Goal: Task Accomplishment & Management: Use online tool/utility

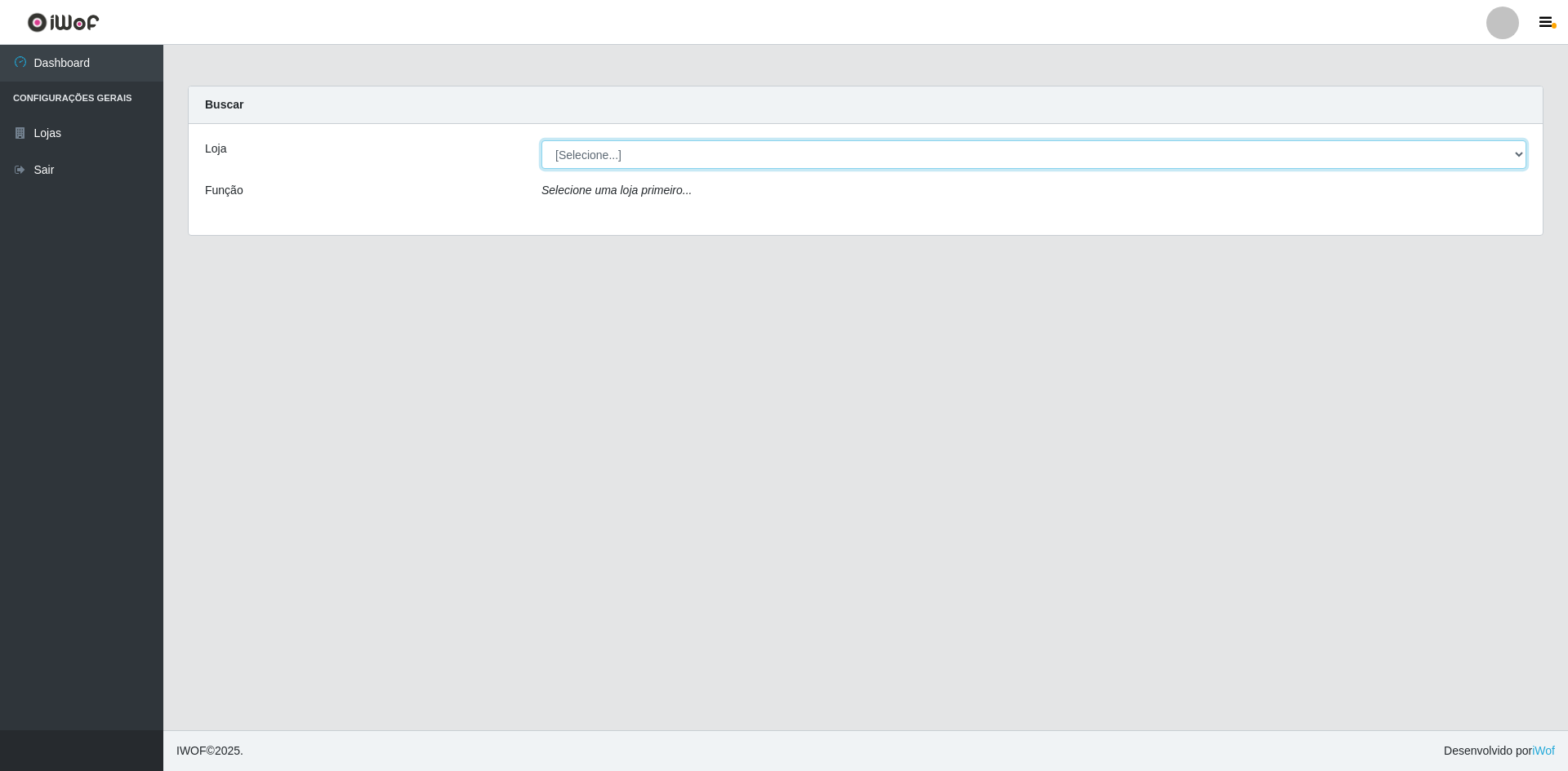
click at [1520, 158] on select "[Selecione...] [GEOGRAPHIC_DATA] - [GEOGRAPHIC_DATA]" at bounding box center [1034, 154] width 985 height 28
select select "528"
click at [541, 140] on select "[Selecione...] [GEOGRAPHIC_DATA] - [GEOGRAPHIC_DATA]" at bounding box center [1034, 154] width 985 height 28
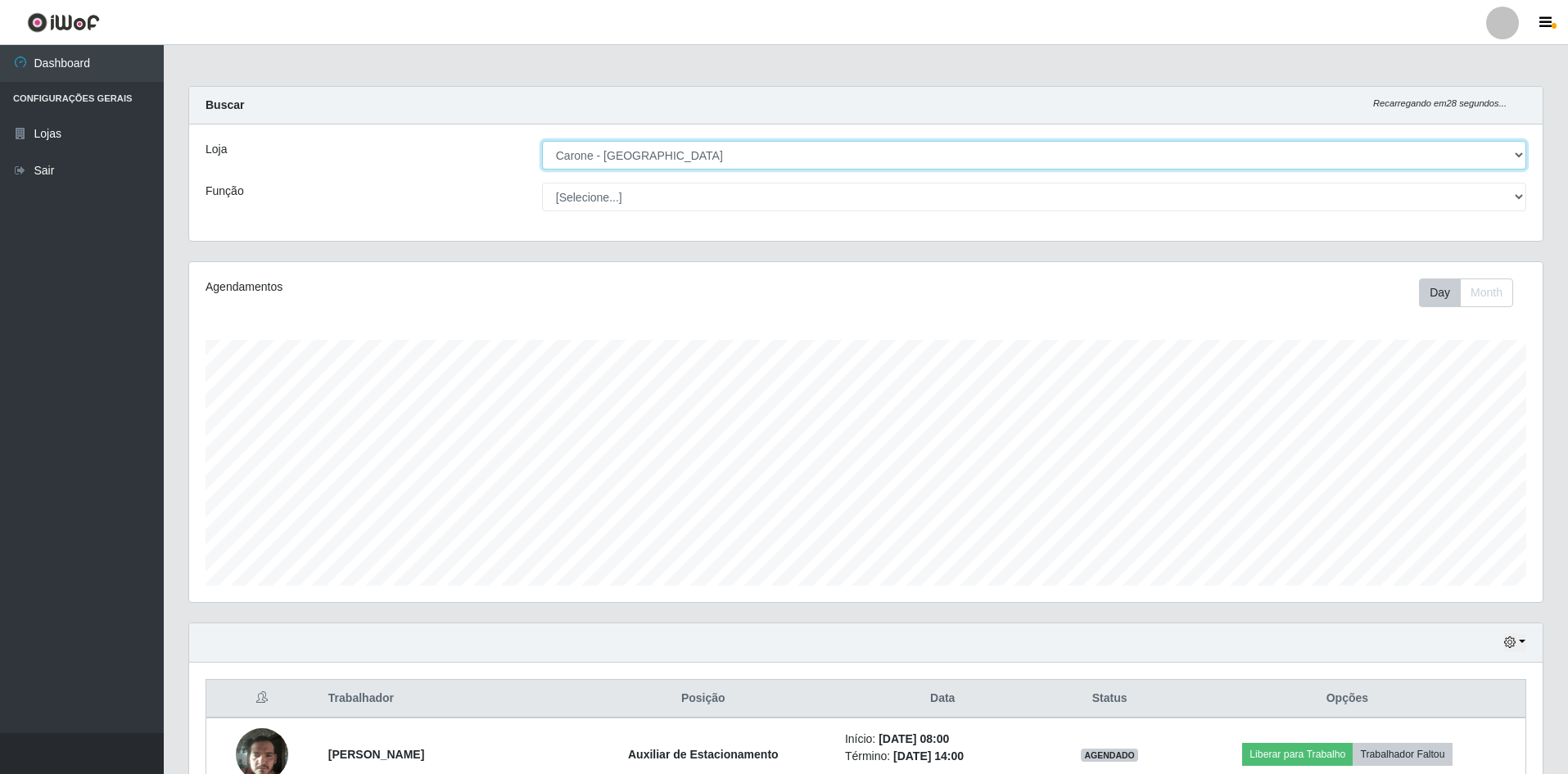
scroll to position [340, 1354]
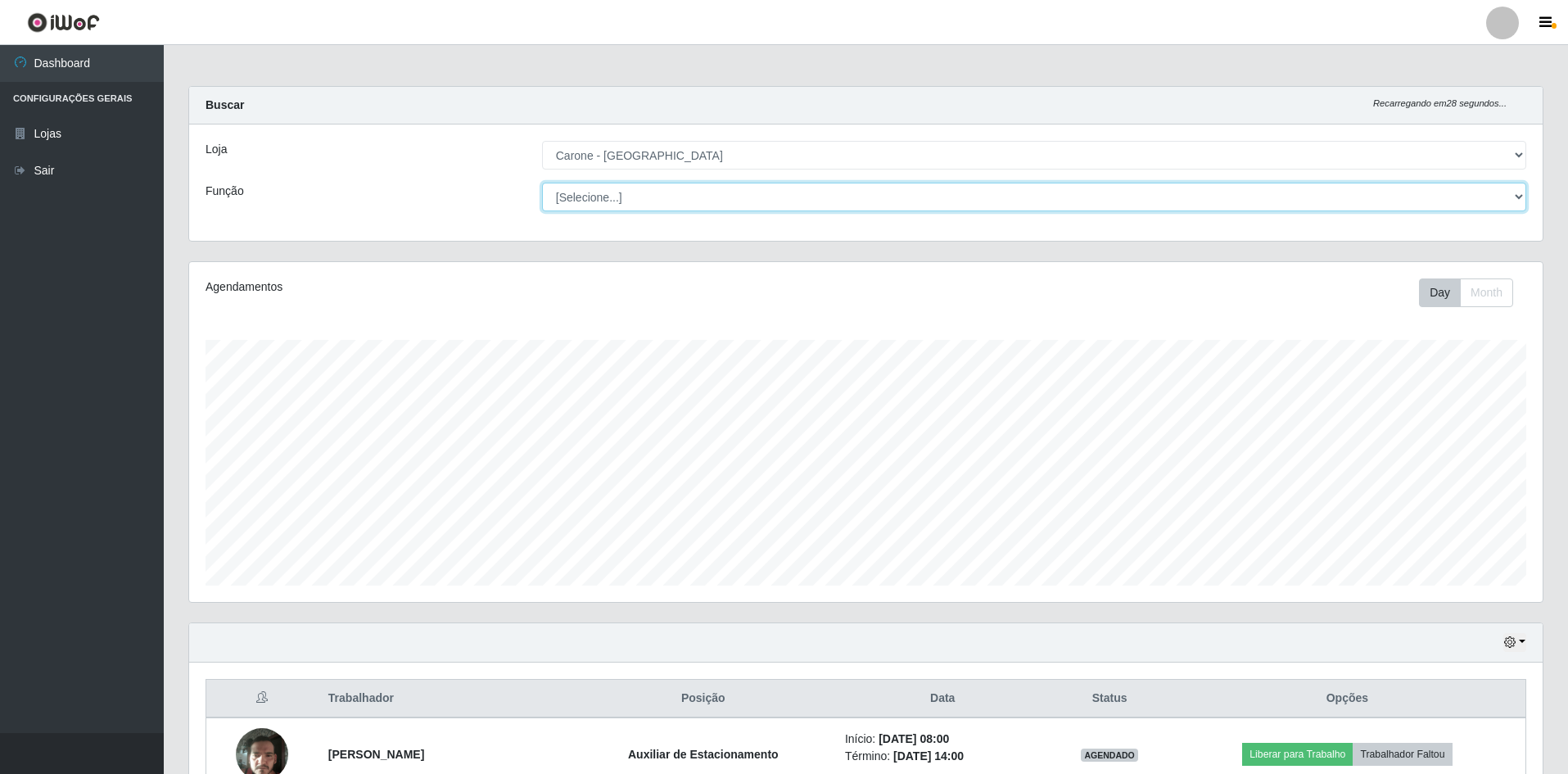
click at [1516, 200] on select "[Selecione...] Auxiliar de Depósito Auxiliar de Depósito + Auxiliar de Depósito…" at bounding box center [1035, 197] width 984 height 28
select select "4"
click at [542, 183] on select "[Selecione...] Auxiliar de Depósito Auxiliar de Depósito + Auxiliar de Depósito…" at bounding box center [1035, 197] width 984 height 28
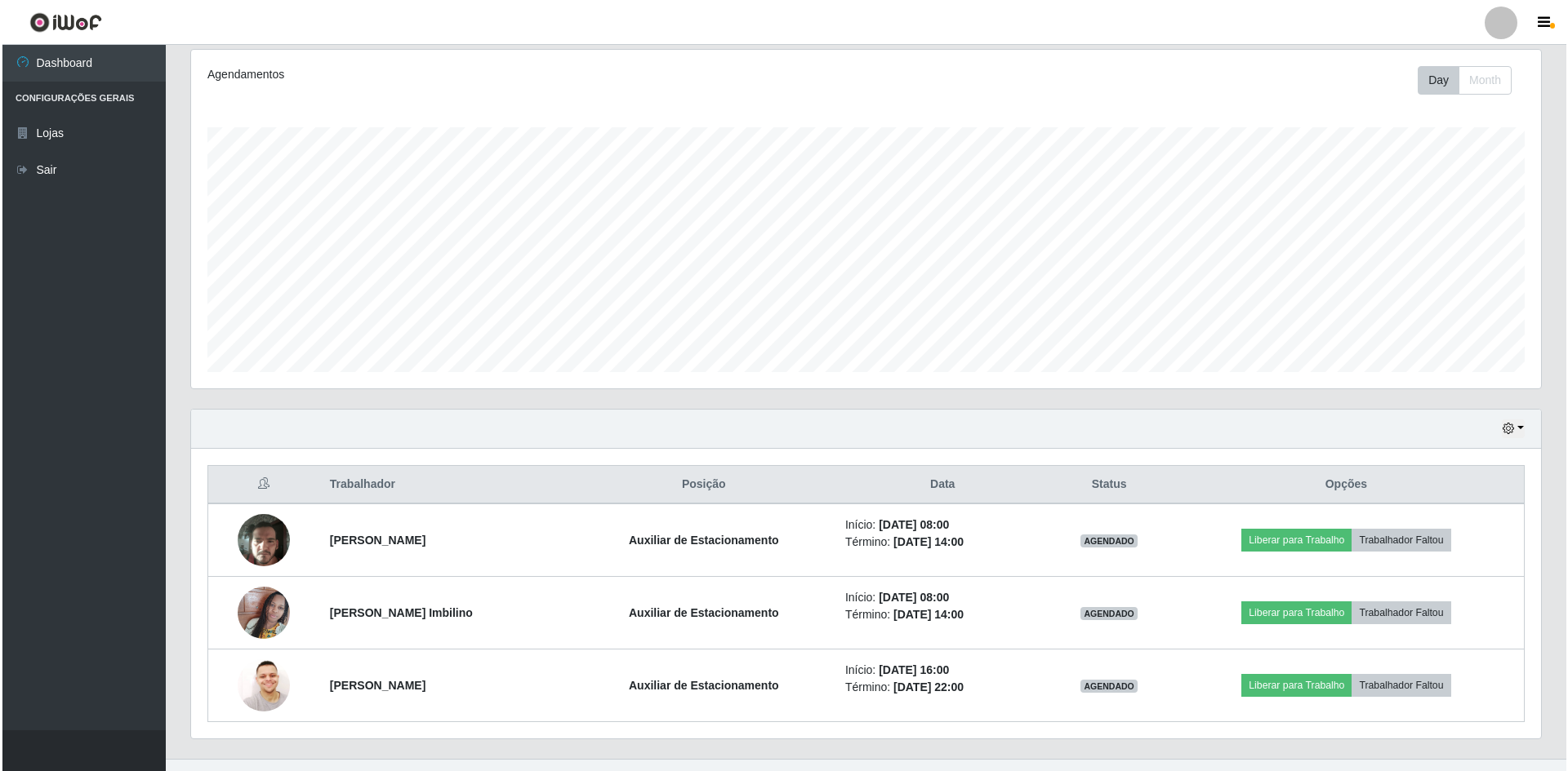
scroll to position [240, 0]
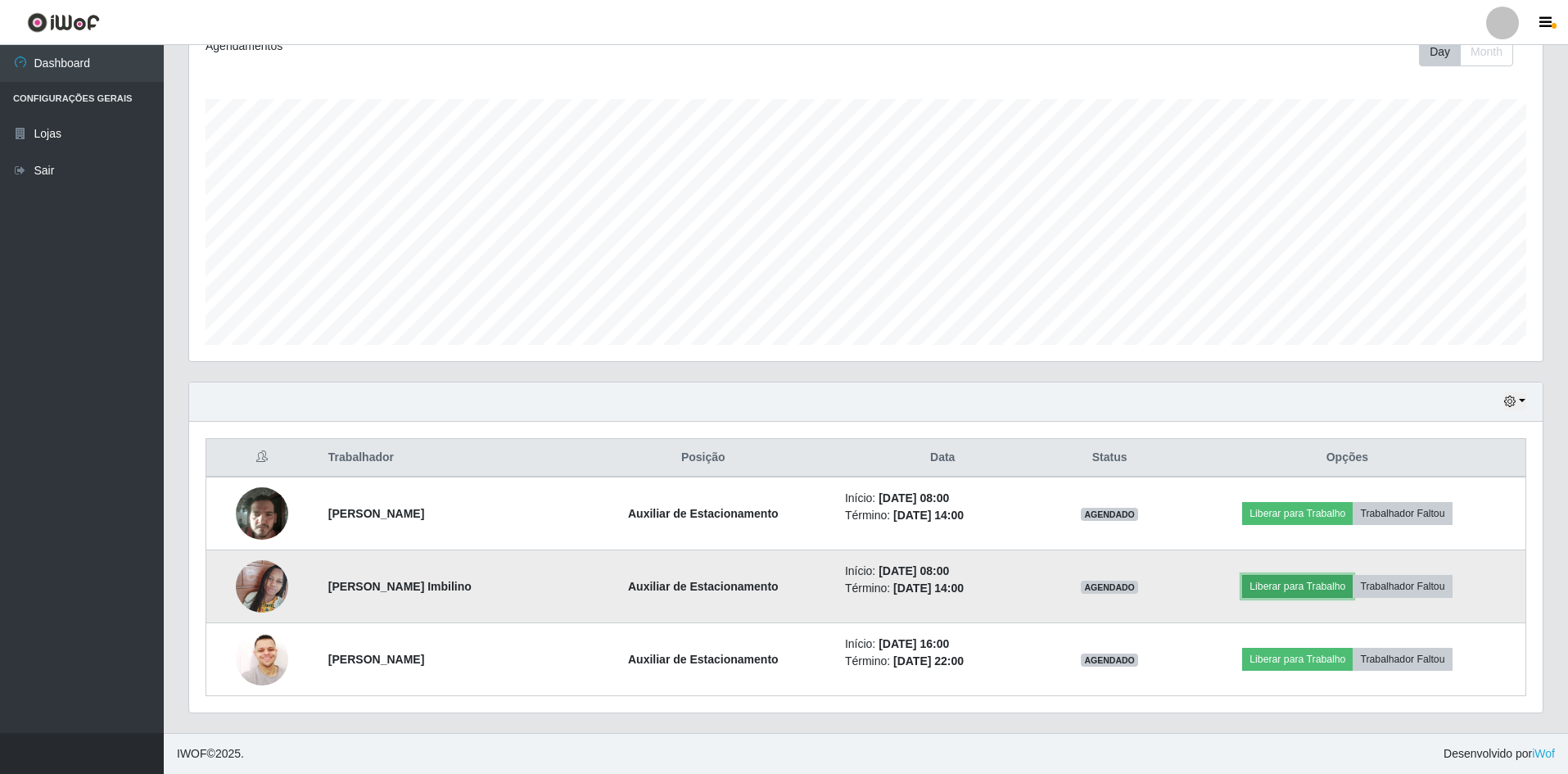
click at [1348, 586] on button "Liberar para Trabalho" at bounding box center [1298, 586] width 111 height 23
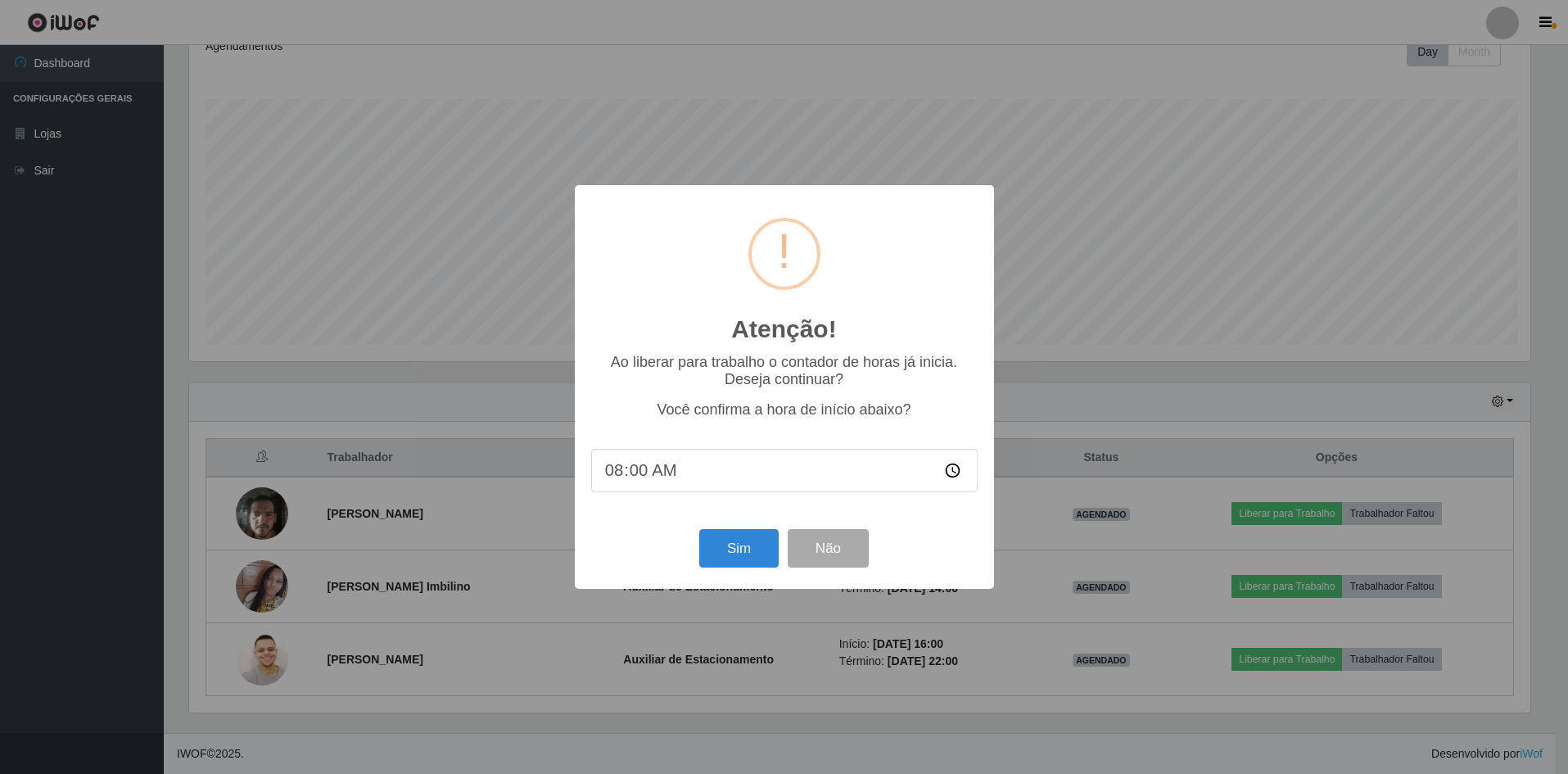
scroll to position [340, 1345]
click at [743, 546] on button "Sim" at bounding box center [740, 549] width 80 height 39
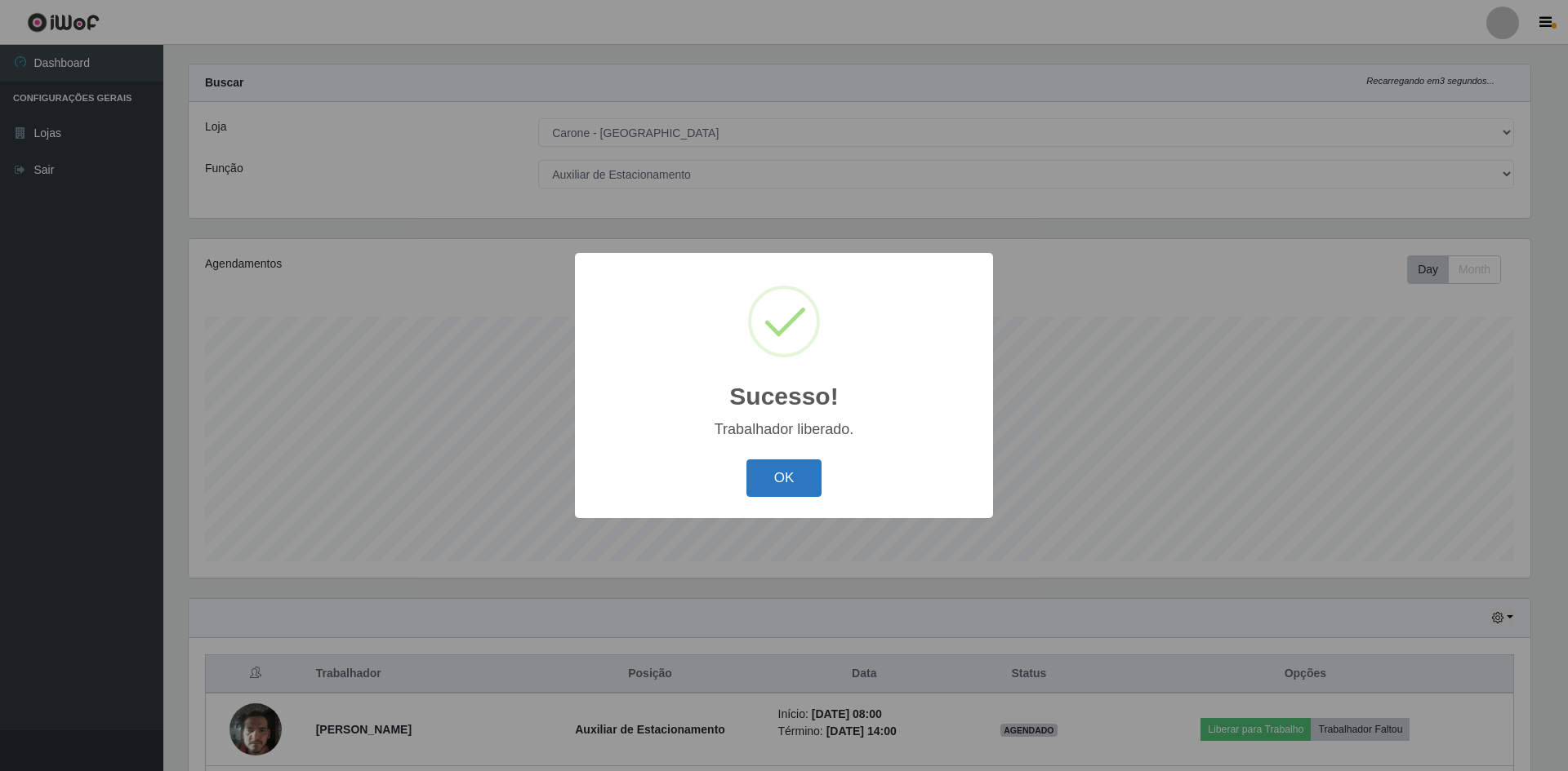
click at [784, 477] on button "OK" at bounding box center [784, 479] width 76 height 38
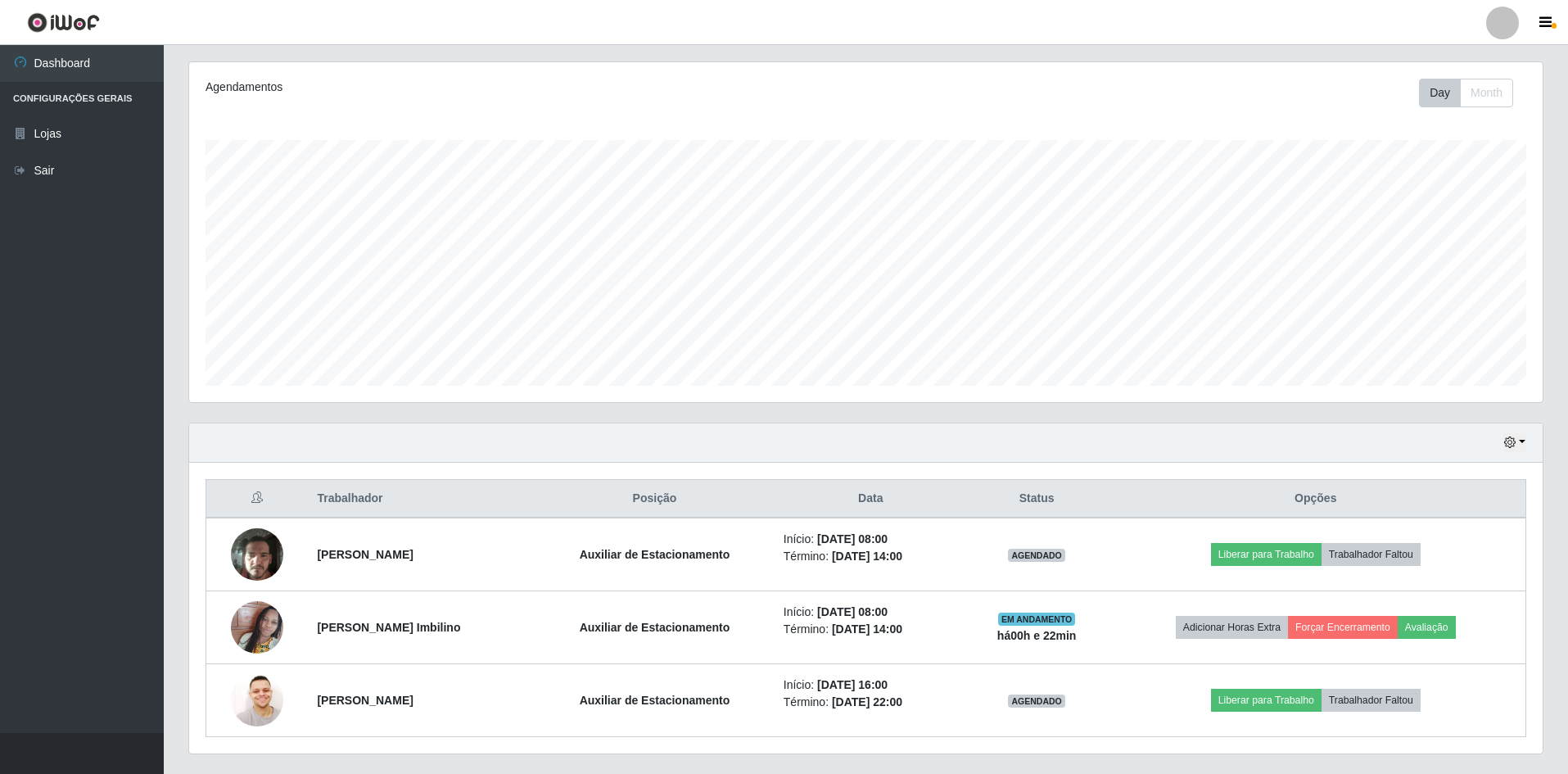
scroll to position [241, 0]
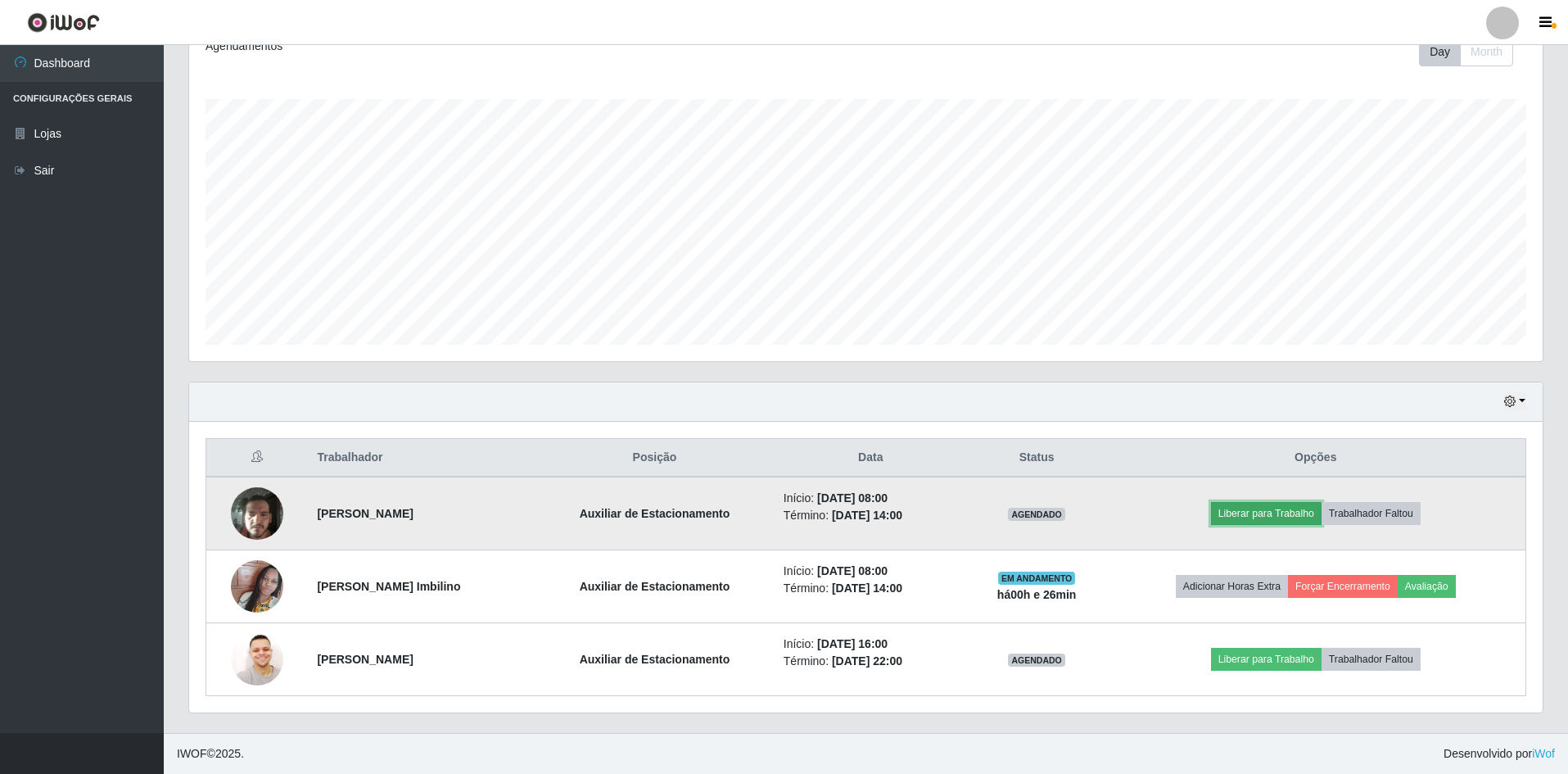
click at [1257, 514] on button "Liberar para Trabalho" at bounding box center [1267, 513] width 111 height 23
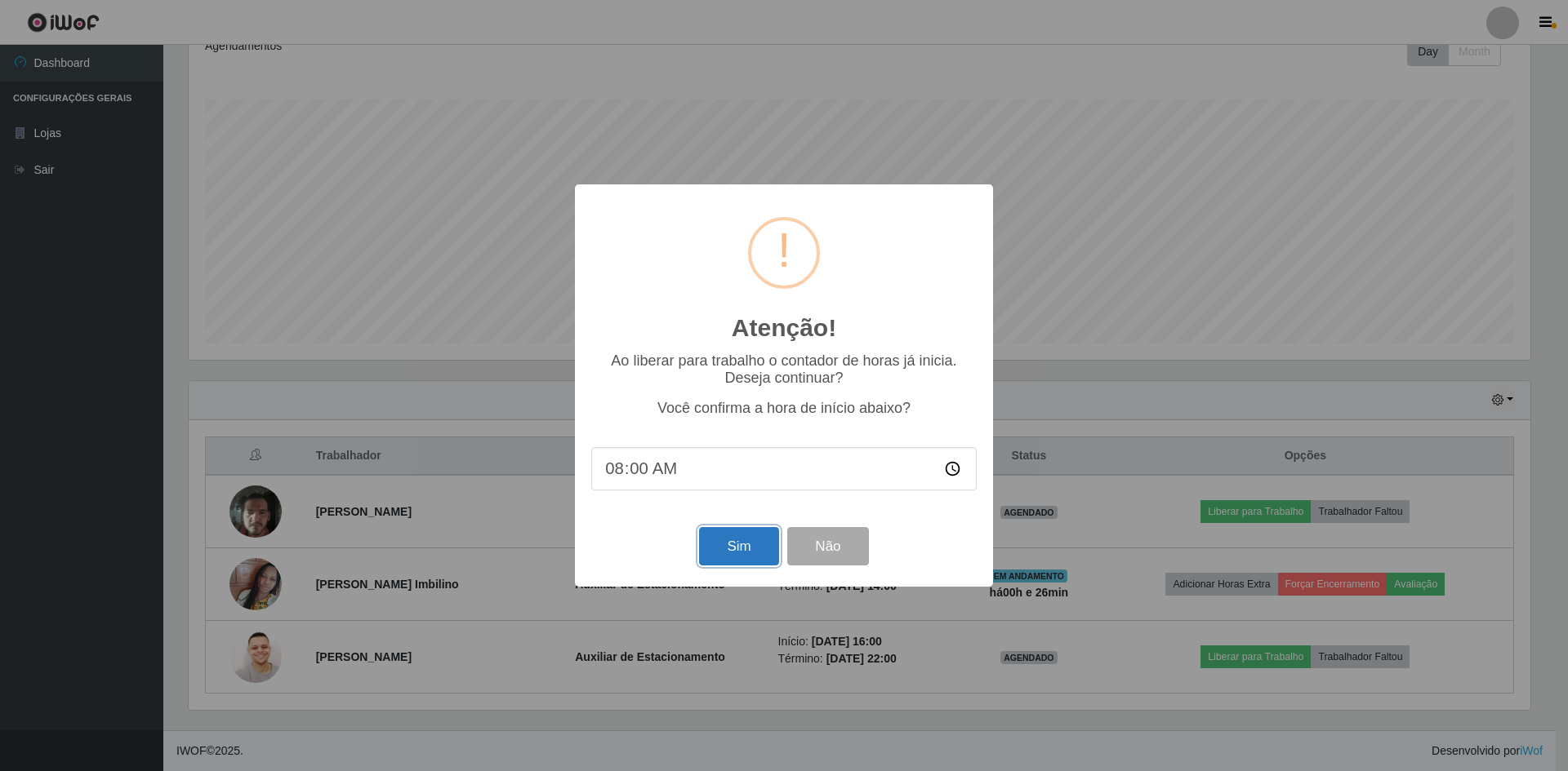
click at [755, 554] on button "Sim" at bounding box center [738, 547] width 79 height 38
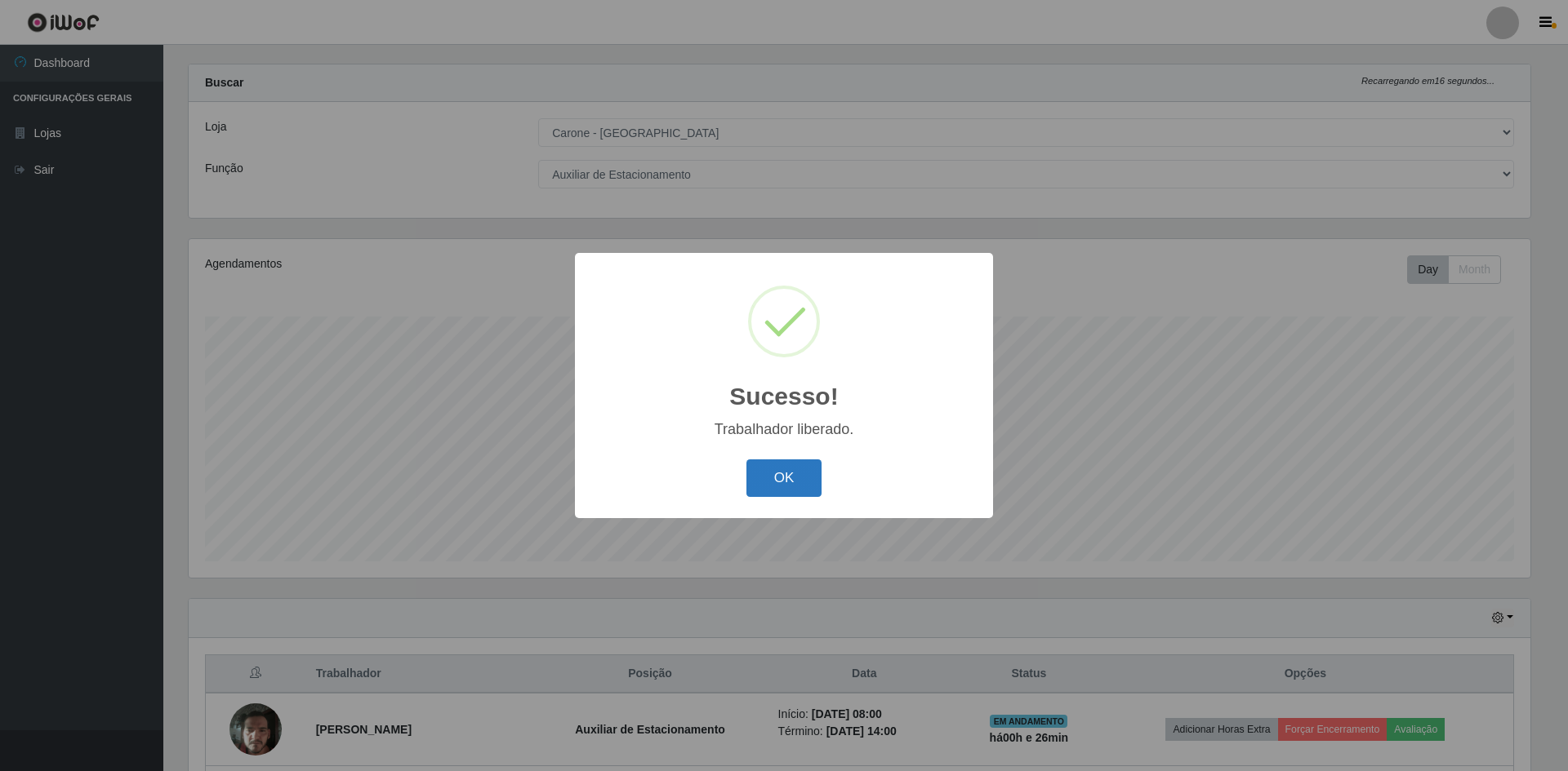
click at [791, 471] on button "OK" at bounding box center [784, 479] width 76 height 38
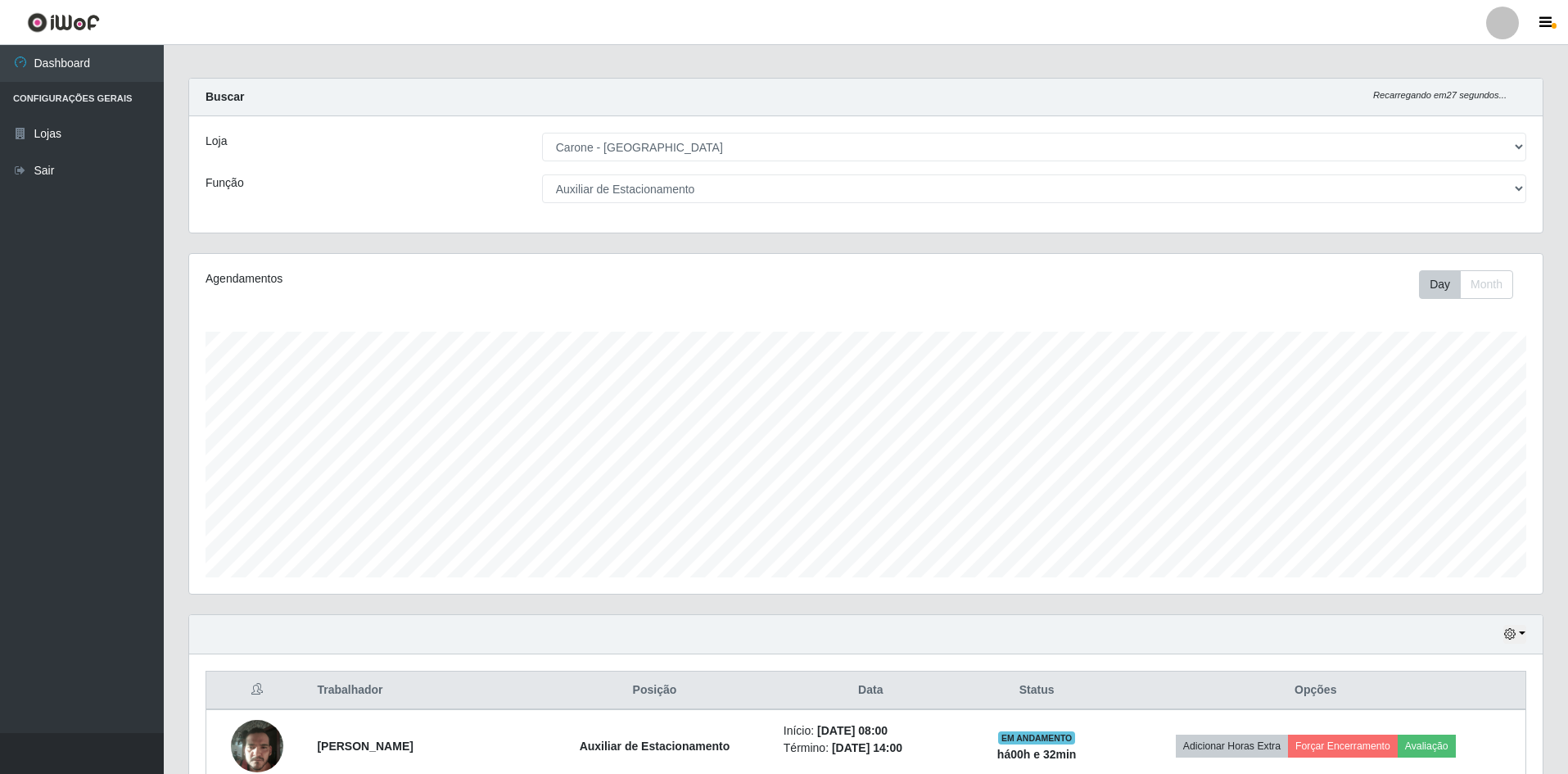
scroll to position [0, 0]
